Goal: Task Accomplishment & Management: Manage account settings

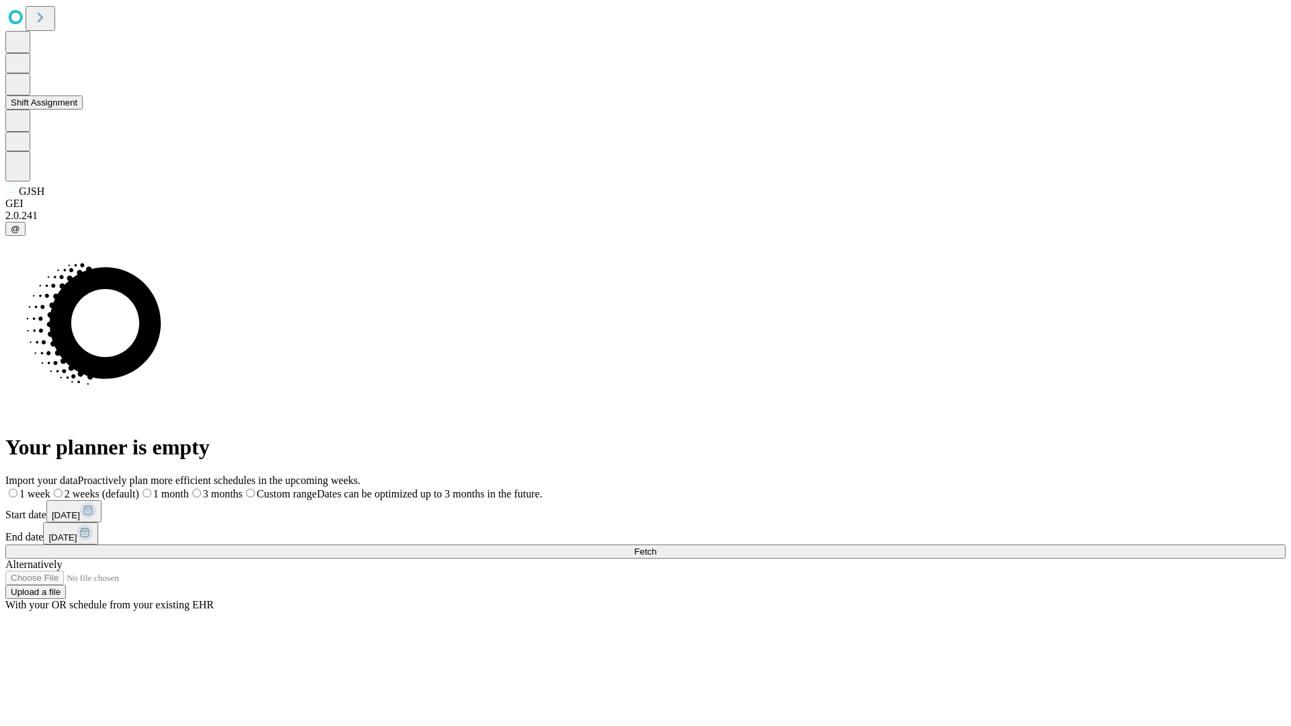
click at [83, 110] on button "Shift Assignment" at bounding box center [43, 102] width 77 height 14
